Goal: Use online tool/utility

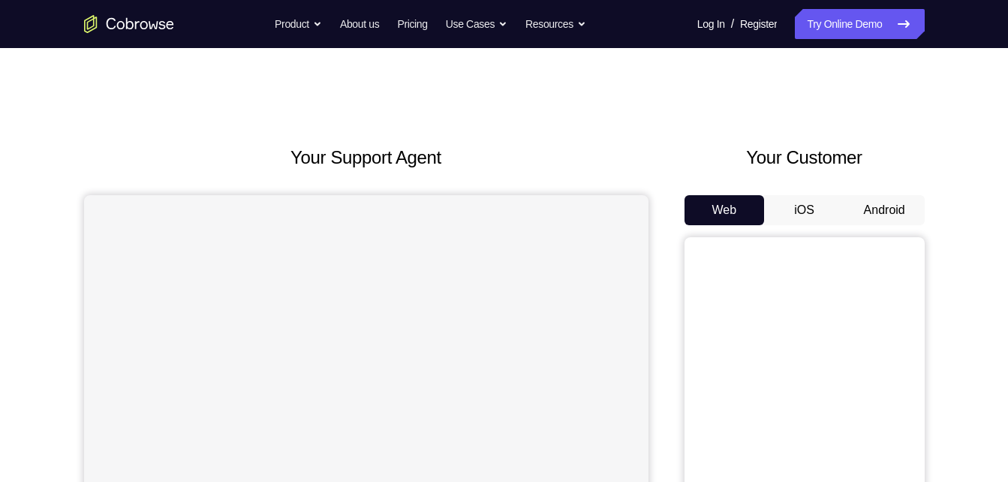
click at [878, 199] on button "Android" at bounding box center [885, 210] width 80 height 30
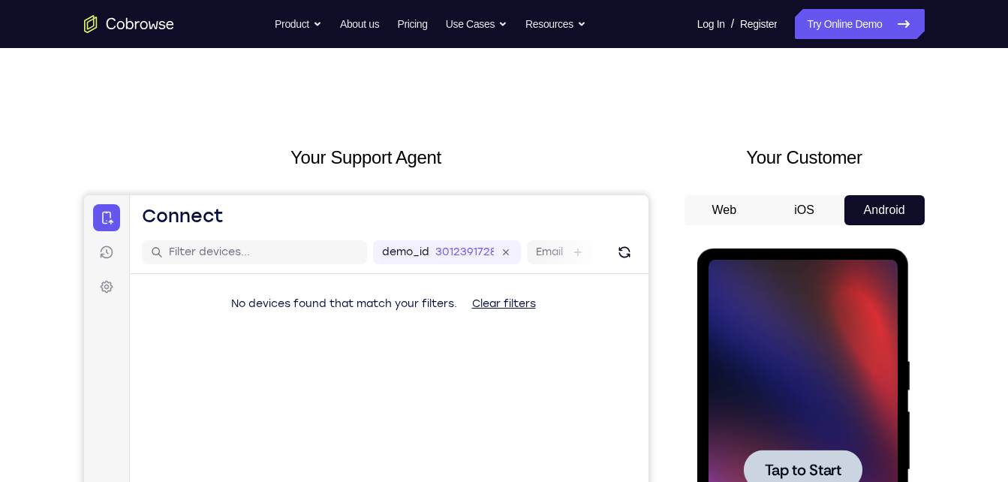
click at [806, 330] on div at bounding box center [803, 470] width 189 height 420
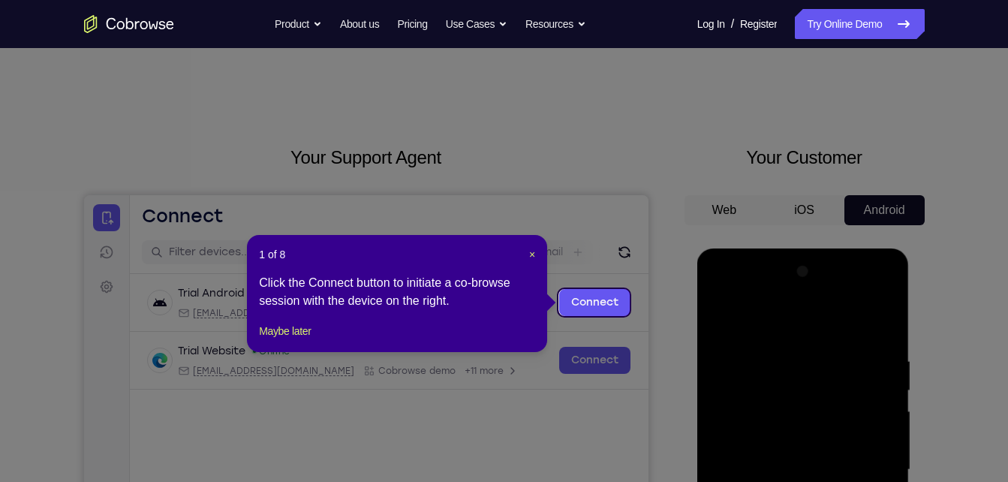
click at [527, 251] on header "1 of 8 ×" at bounding box center [397, 254] width 276 height 15
click at [535, 254] on span "×" at bounding box center [532, 254] width 6 height 12
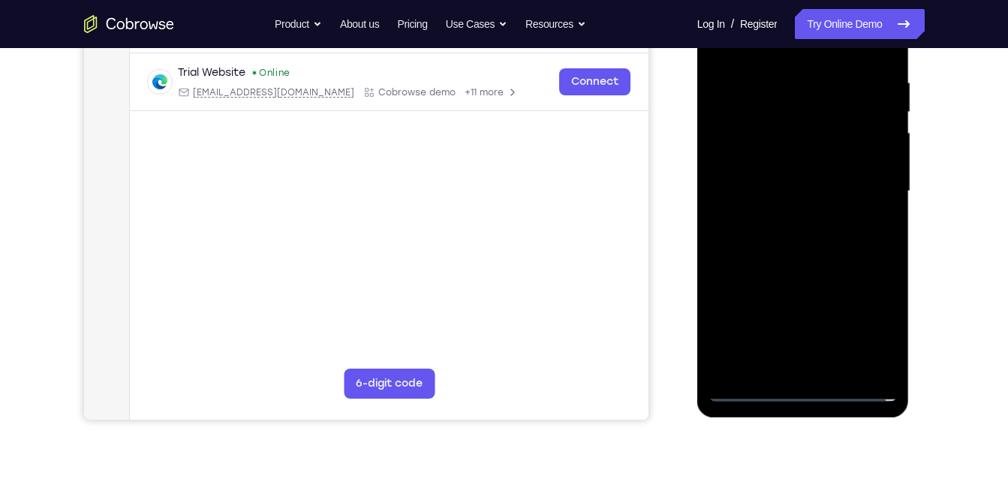
scroll to position [291, 0]
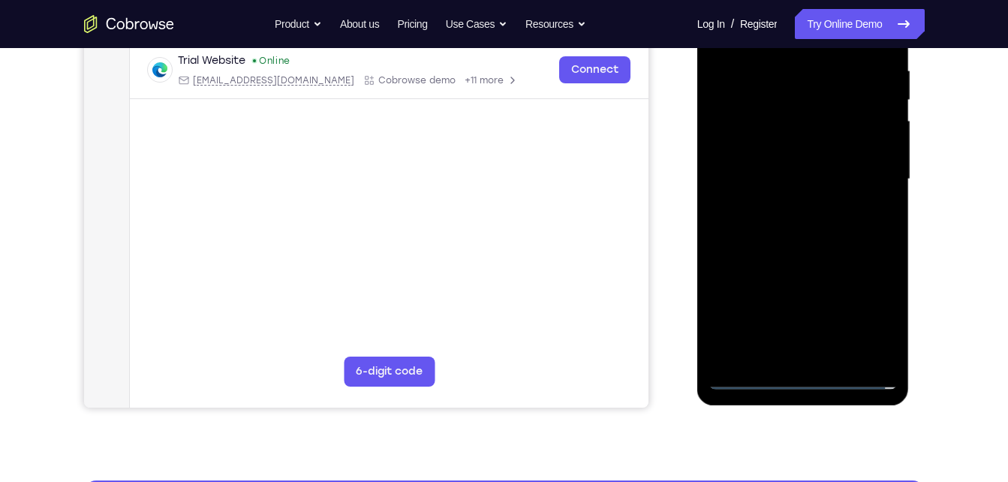
click at [807, 388] on div at bounding box center [803, 179] width 189 height 420
click at [858, 314] on div at bounding box center [803, 179] width 189 height 420
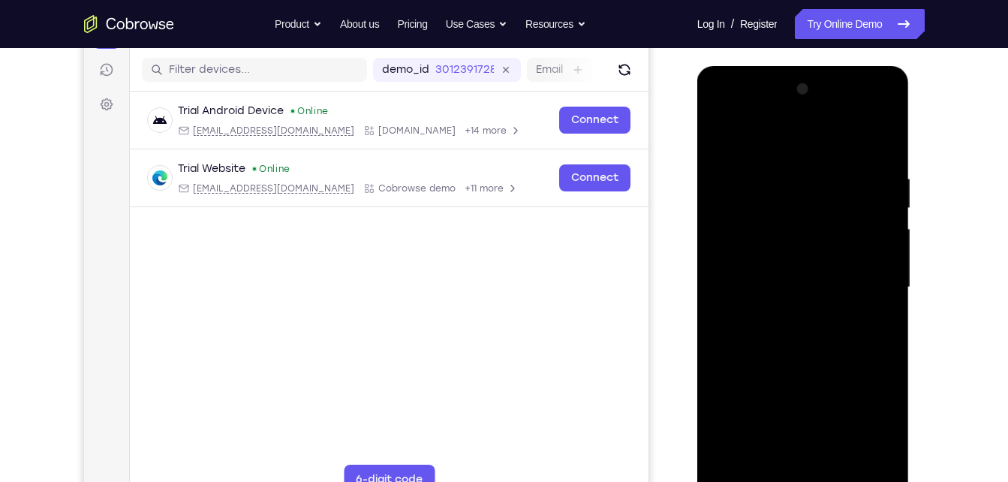
scroll to position [182, 0]
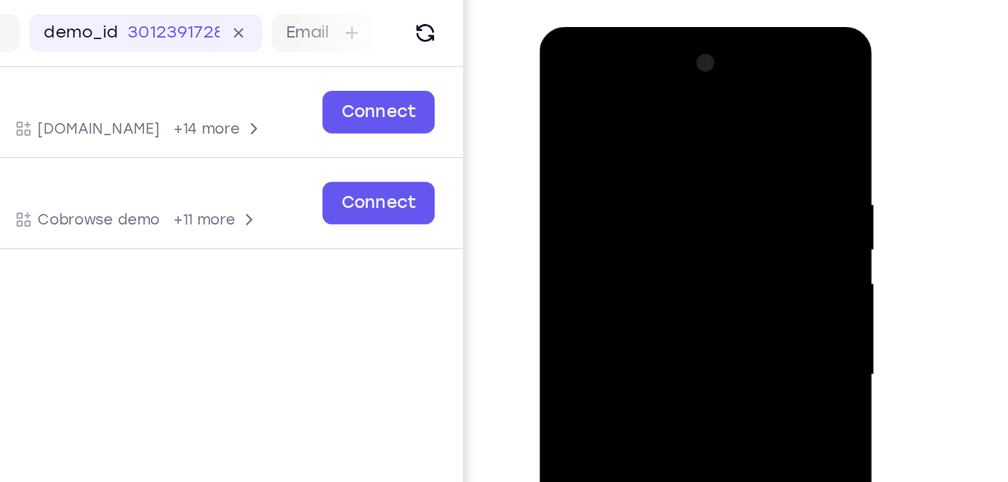
click at [566, 75] on div at bounding box center [645, 248] width 189 height 420
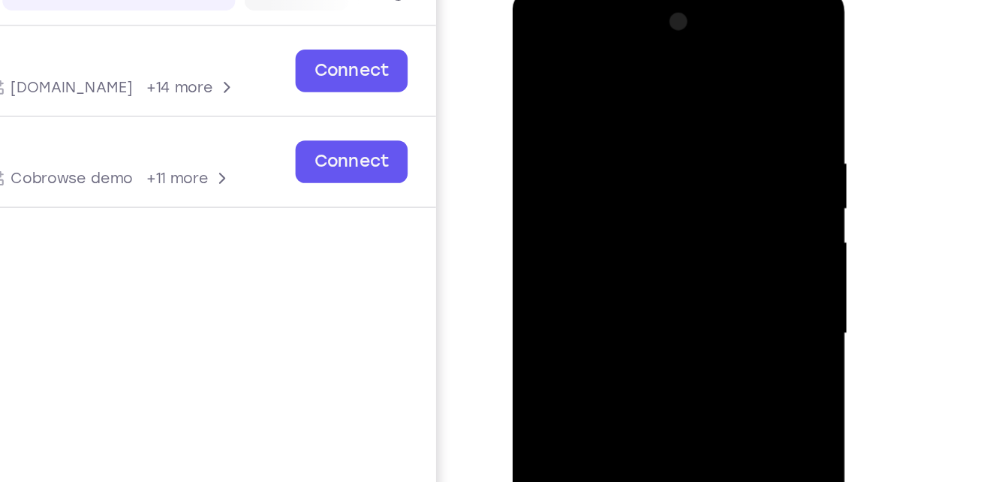
click at [679, 195] on div at bounding box center [618, 208] width 189 height 420
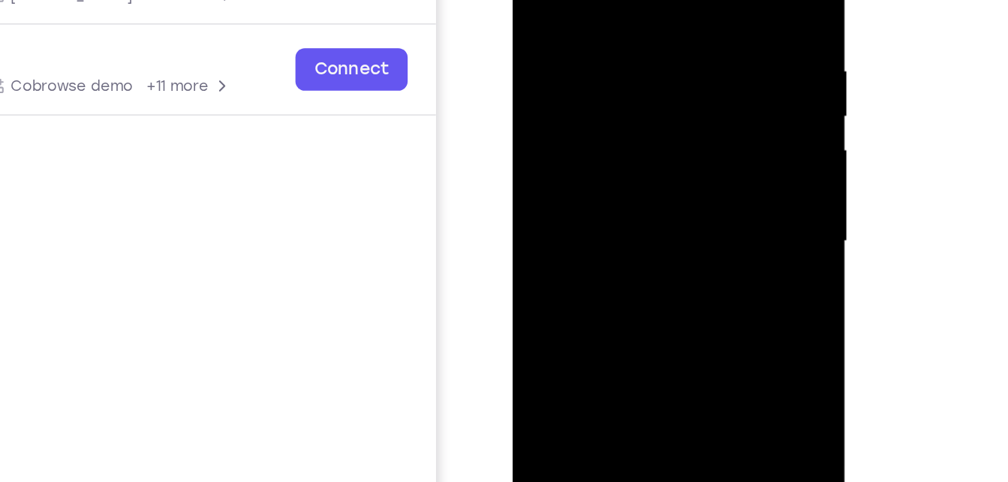
click at [599, 142] on div at bounding box center [618, 115] width 189 height 420
click at [594, 101] on div at bounding box center [618, 115] width 189 height 420
click at [577, 98] on div at bounding box center [618, 115] width 189 height 420
click at [577, 119] on div at bounding box center [618, 115] width 189 height 420
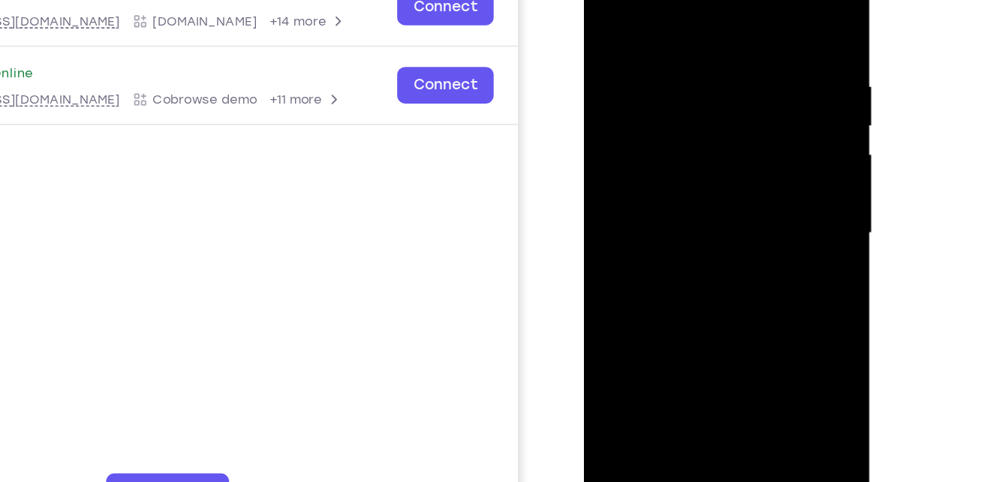
click at [693, 220] on div at bounding box center [689, 156] width 189 height 420
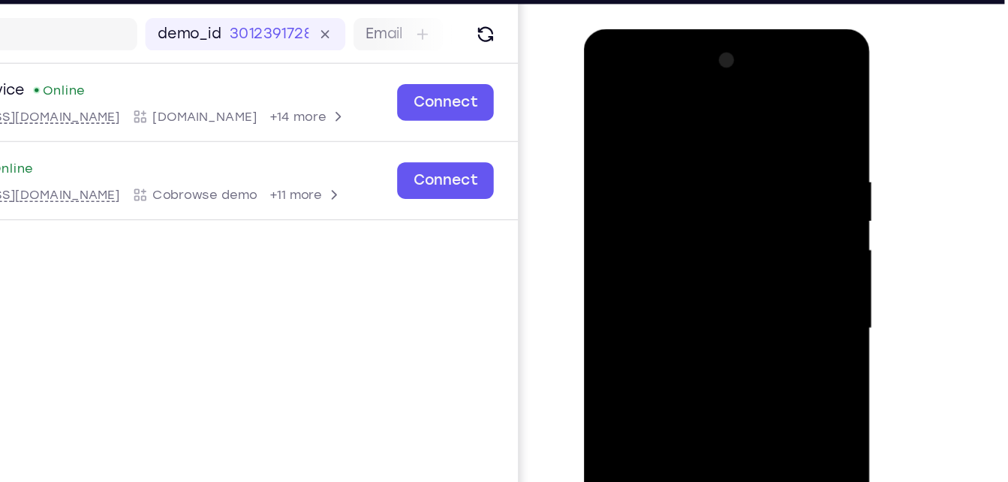
drag, startPoint x: 680, startPoint y: 106, endPoint x: 673, endPoint y: -34, distance: 139.8
click at [673, 29] on html "Online web based iOS Simulators and Android Emulators. Run iPhone, iPad, Mobile…" at bounding box center [691, 254] width 214 height 450
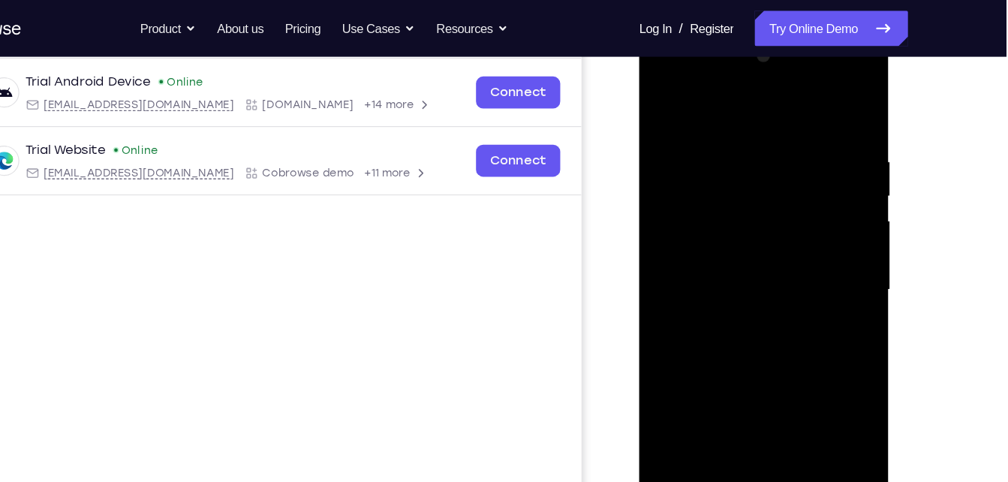
scroll to position [221, 0]
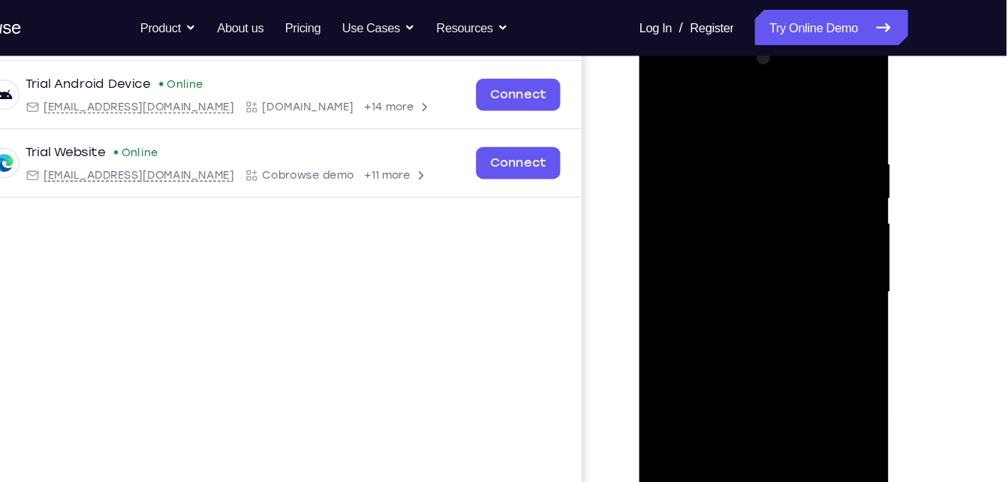
drag, startPoint x: 730, startPoint y: 110, endPoint x: 708, endPoint y: -43, distance: 154.8
click at [708, 31] on html "Online web based iOS Simulators and Android Emulators. Run iPhone, iPad, Mobile…" at bounding box center [746, 256] width 214 height 450
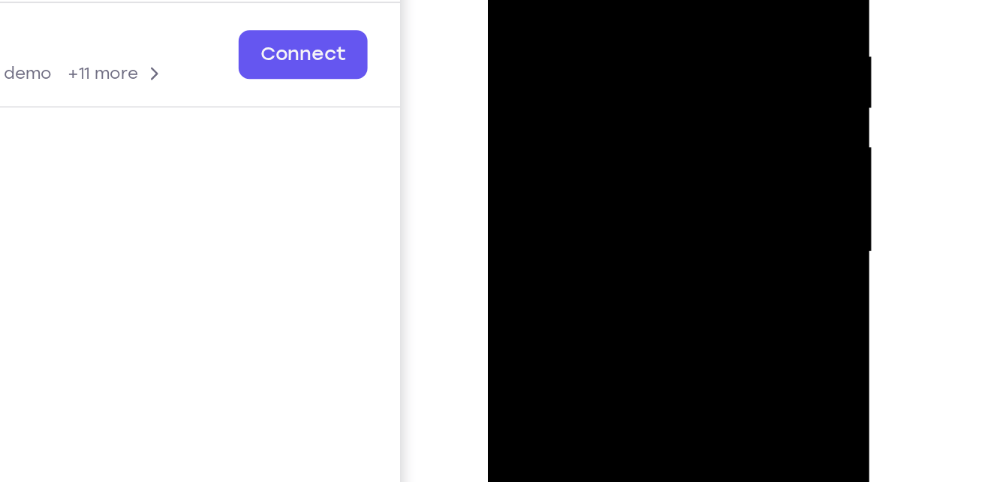
click at [598, 84] on div at bounding box center [593, 73] width 189 height 420
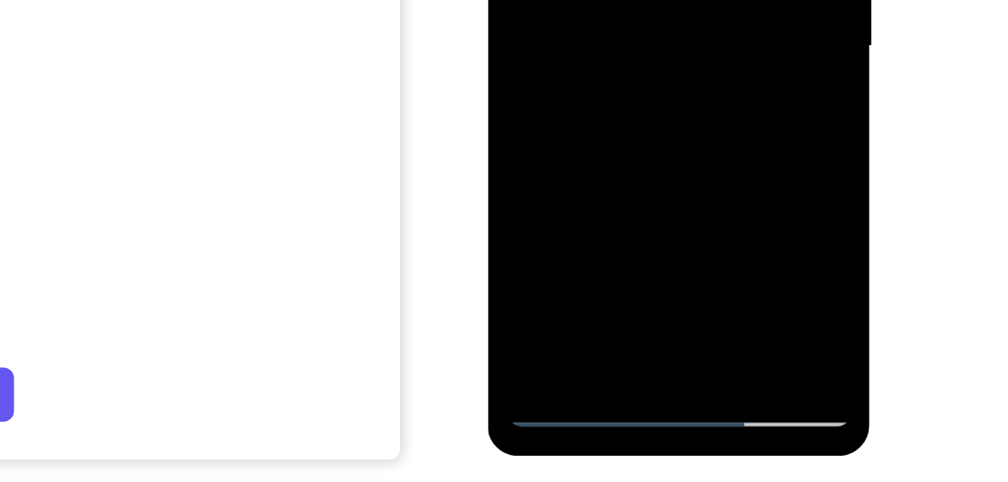
scroll to position [231, 0]
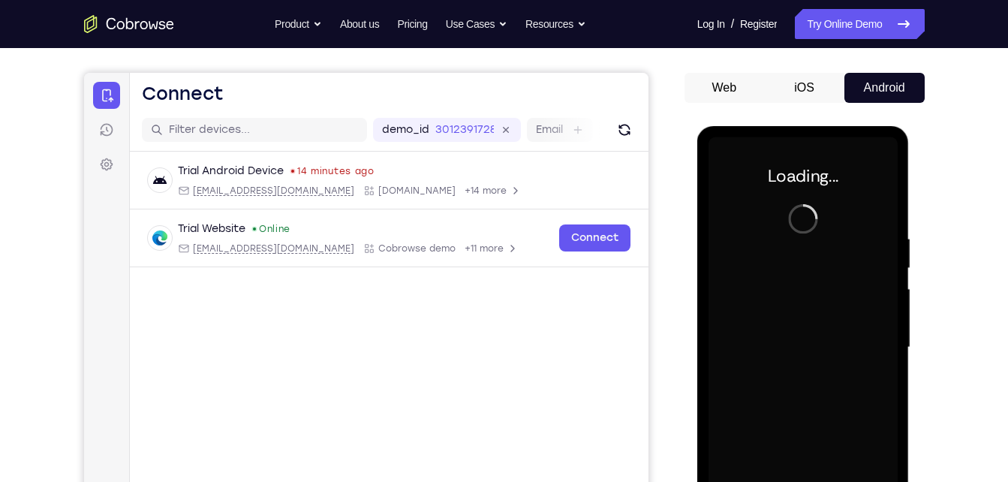
scroll to position [122, 0]
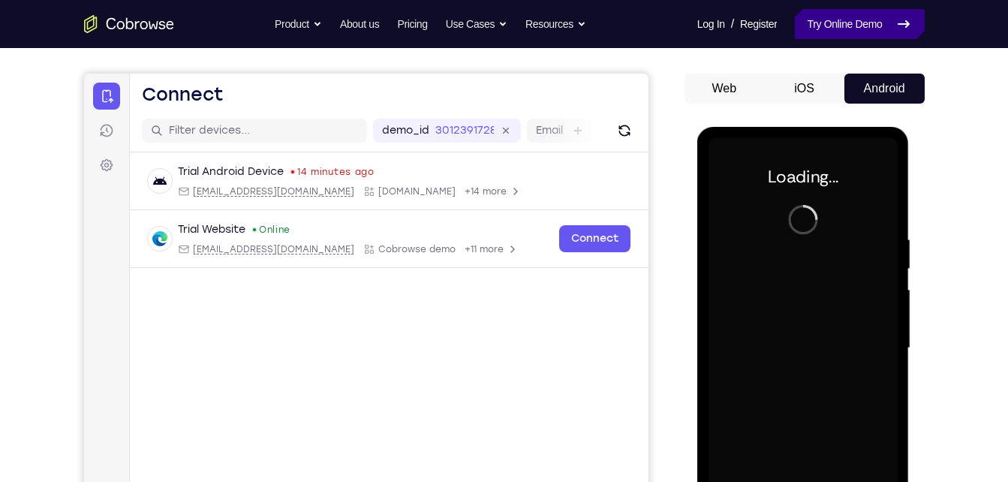
click at [866, 32] on link "Try Online Demo" at bounding box center [859, 24] width 129 height 30
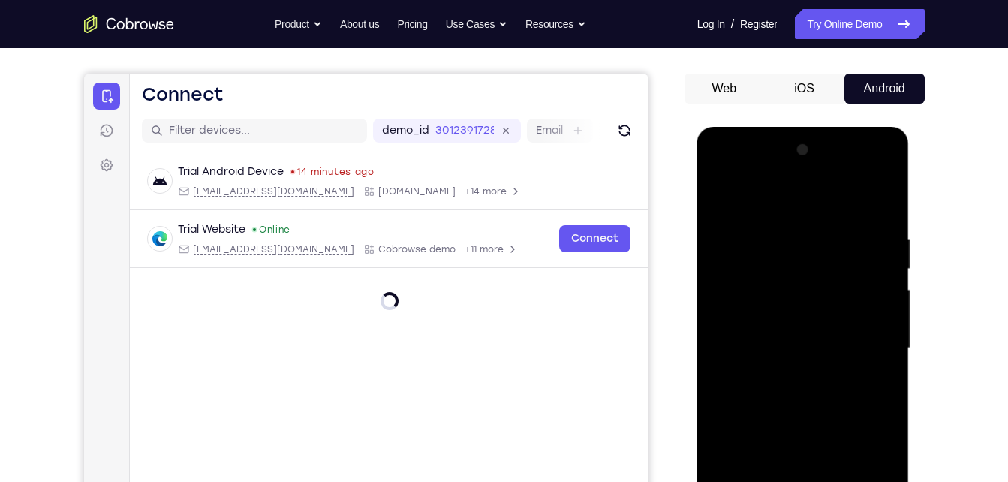
scroll to position [329, 0]
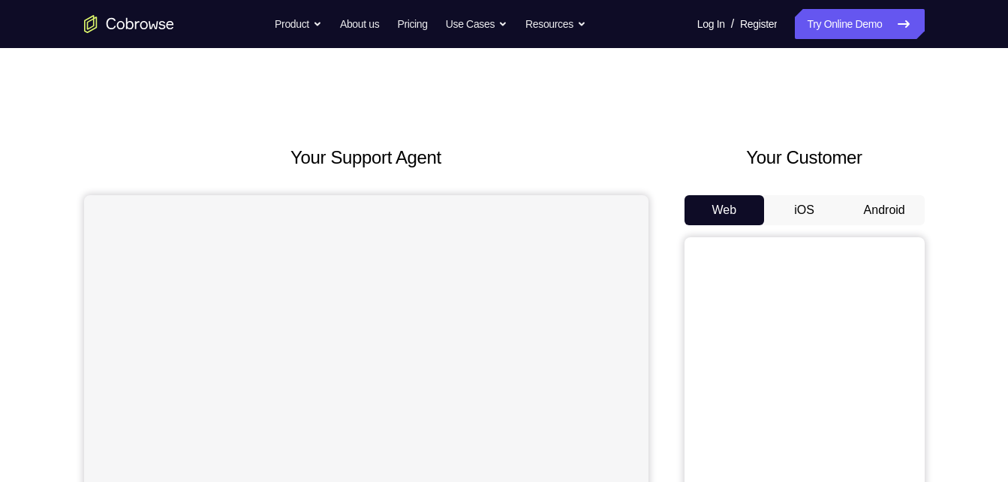
click at [866, 218] on button "Android" at bounding box center [885, 210] width 80 height 30
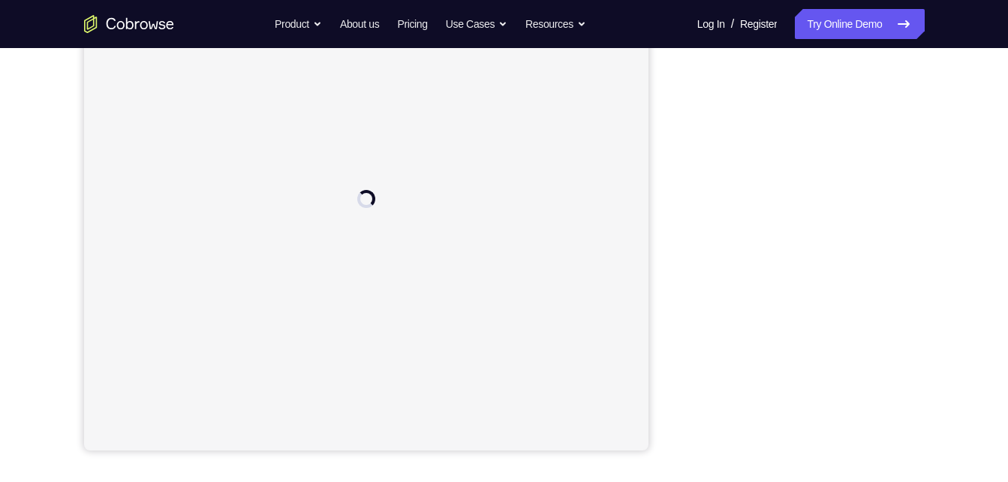
scroll to position [156, 0]
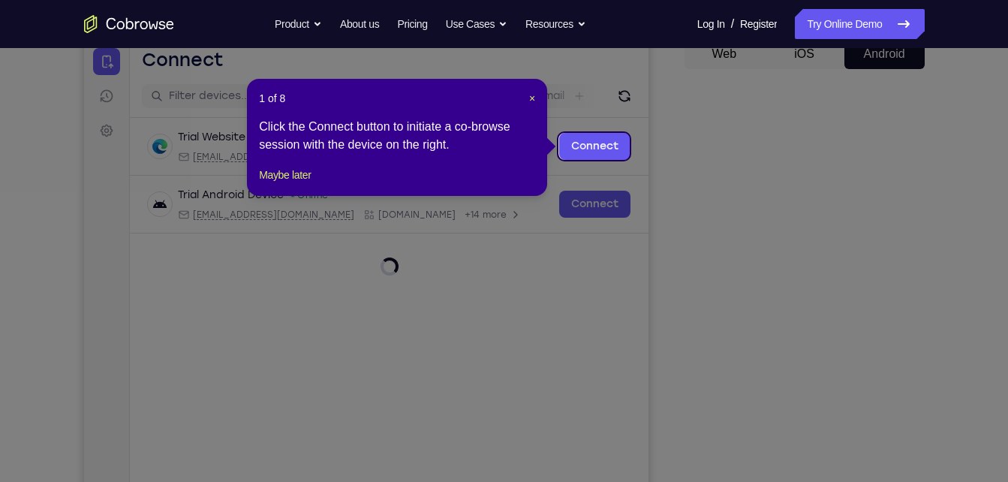
click at [530, 88] on div "1 of 8 × Click the Connect button to initiate a co-browse session with the devi…" at bounding box center [397, 137] width 300 height 117
click at [531, 94] on span "×" at bounding box center [532, 98] width 6 height 12
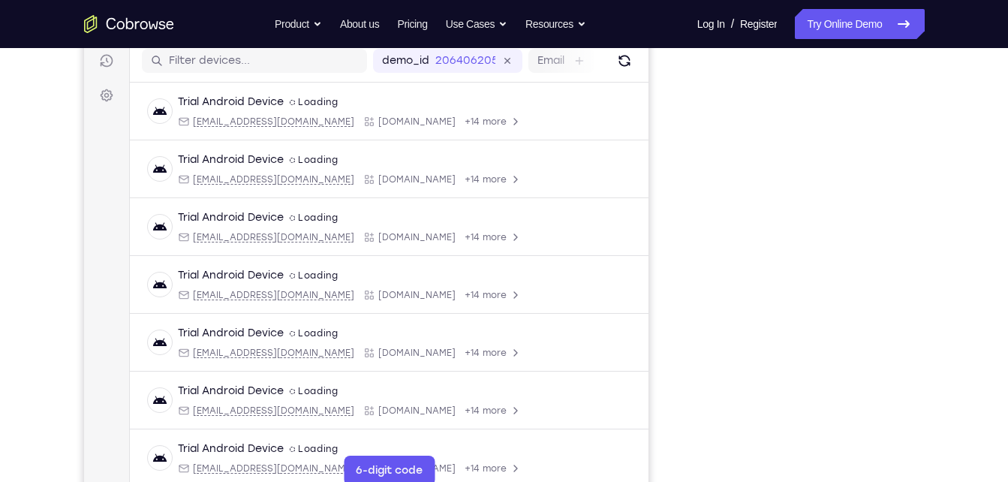
scroll to position [190, 0]
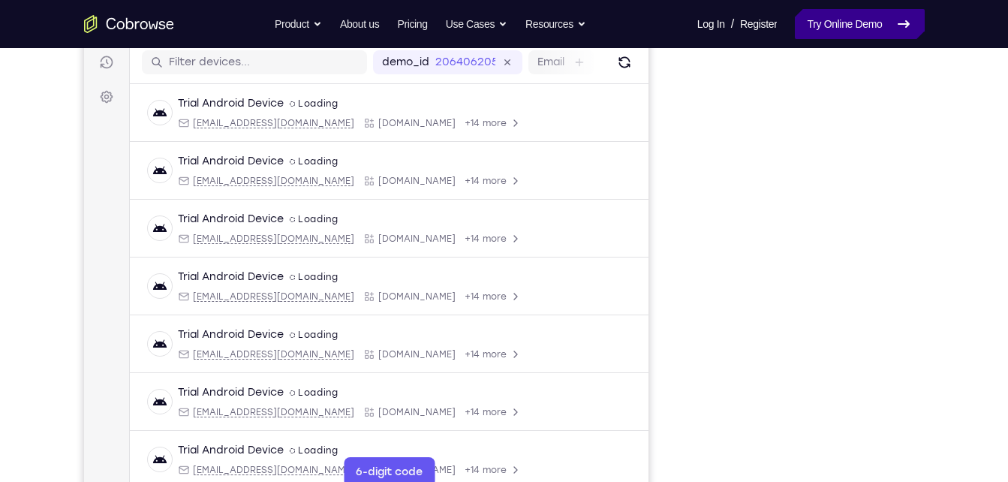
click at [828, 32] on link "Try Online Demo" at bounding box center [859, 24] width 129 height 30
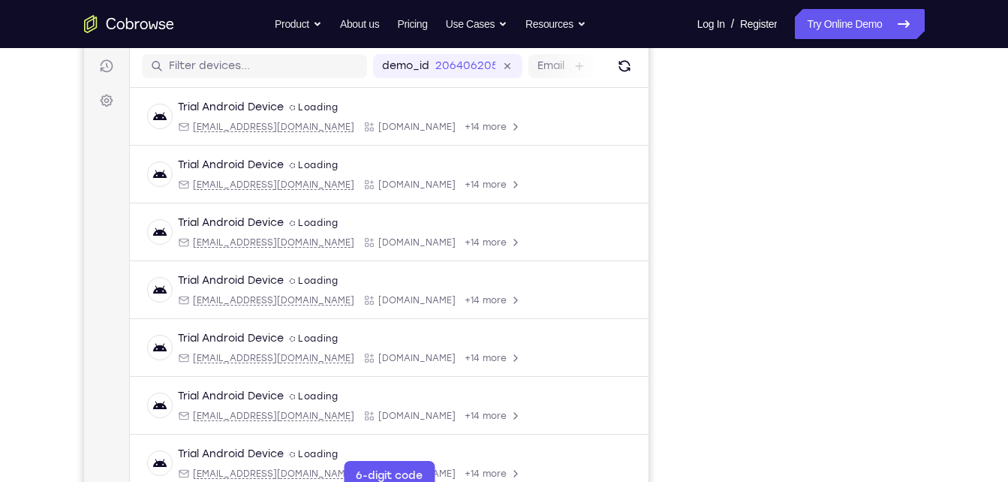
scroll to position [185, 0]
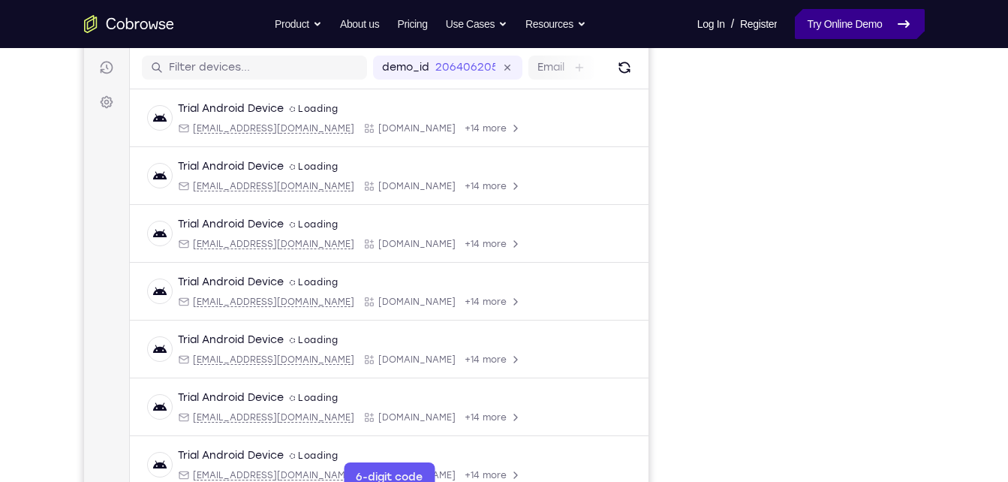
click at [820, 33] on link "Try Online Demo" at bounding box center [859, 24] width 129 height 30
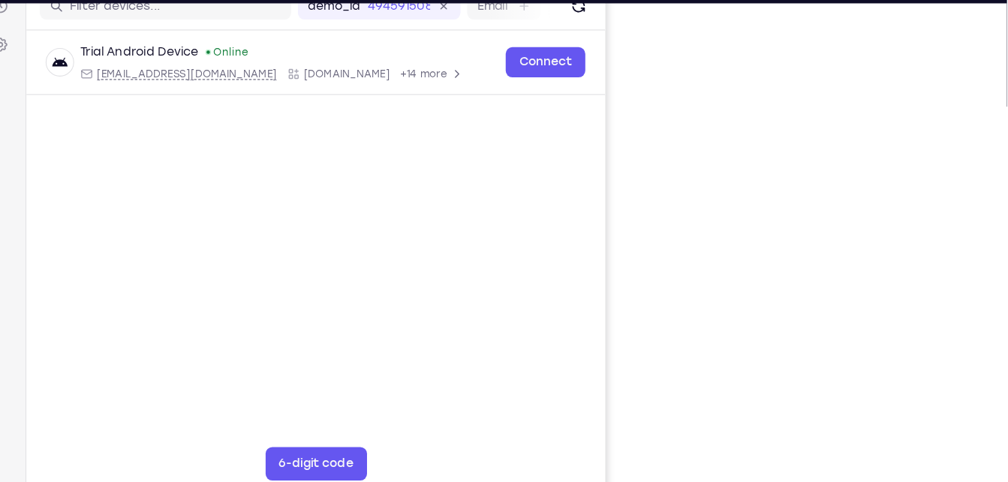
scroll to position [202, 0]
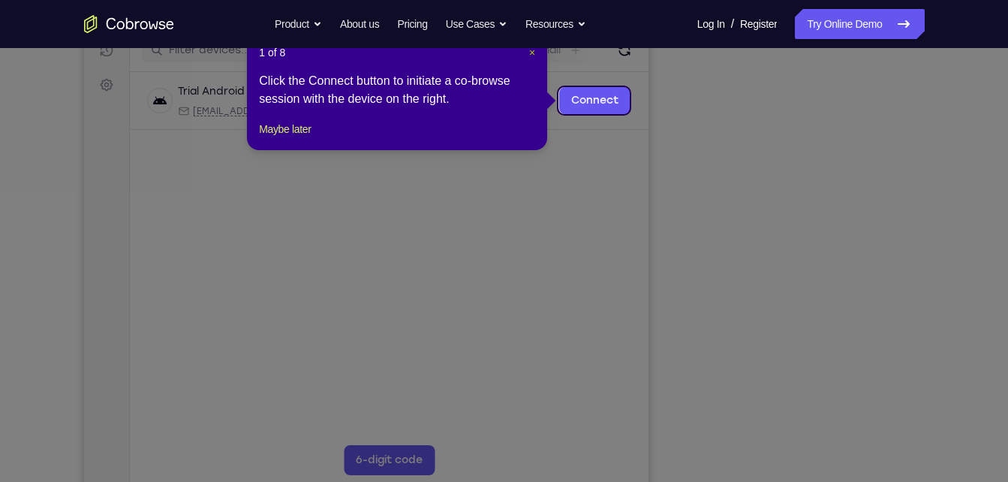
click at [534, 55] on span "×" at bounding box center [532, 53] width 6 height 12
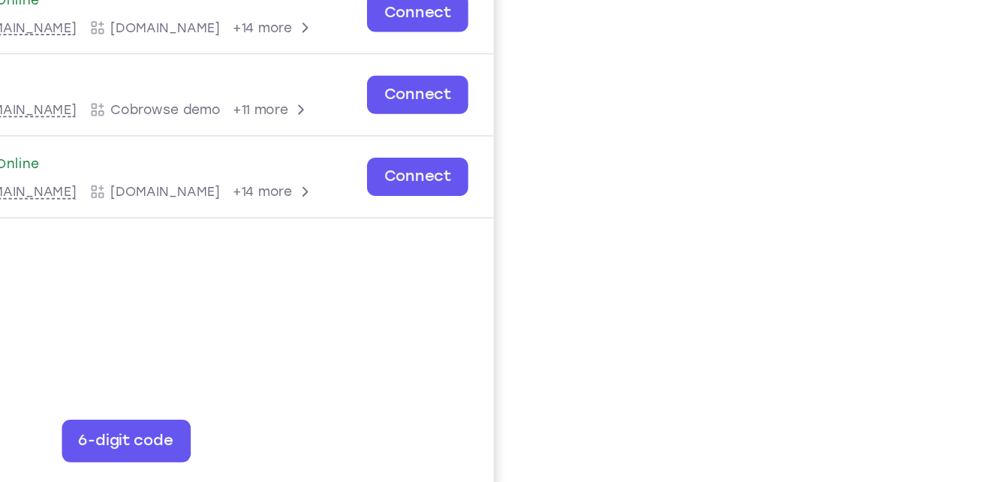
scroll to position [211, 0]
